Goal: Task Accomplishment & Management: Complete application form

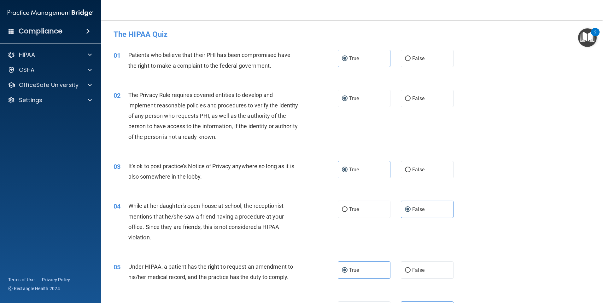
scroll to position [1166, 0]
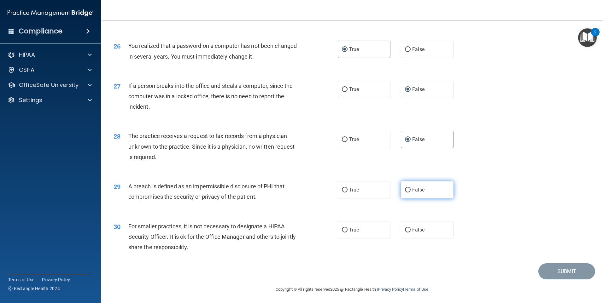
click at [428, 199] on label "False" at bounding box center [427, 189] width 53 height 17
click at [410, 193] on input "False" at bounding box center [408, 190] width 6 height 5
radio input "true"
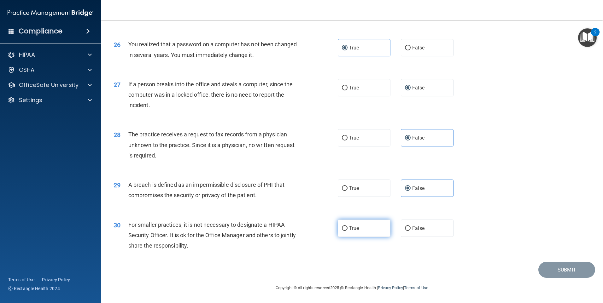
click at [360, 229] on label "True" at bounding box center [364, 228] width 53 height 17
click at [347, 229] on input "True" at bounding box center [345, 228] width 6 height 5
radio input "true"
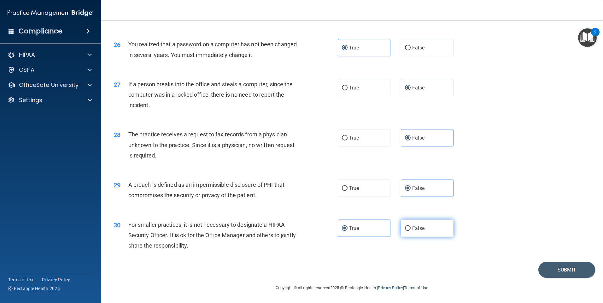
click at [435, 228] on label "False" at bounding box center [427, 228] width 53 height 17
click at [410, 228] on input "False" at bounding box center [408, 228] width 6 height 5
radio input "true"
radio input "false"
click at [554, 266] on button "Submit" at bounding box center [566, 270] width 57 height 16
